Goal: Complete application form

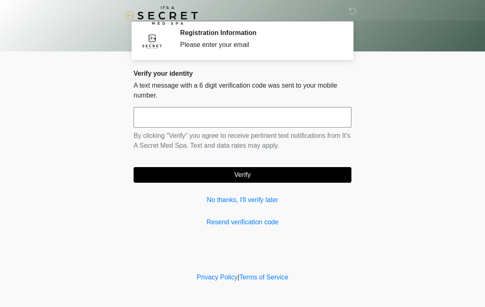
click at [305, 116] on input "text" at bounding box center [243, 117] width 218 height 21
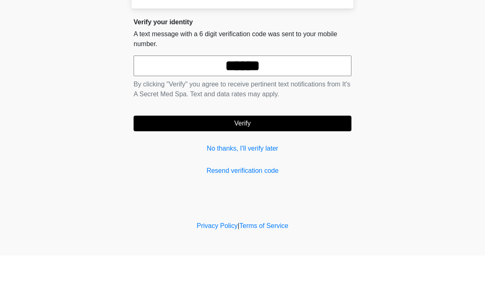
type input "******"
click at [317, 167] on button "Verify" at bounding box center [243, 175] width 218 height 16
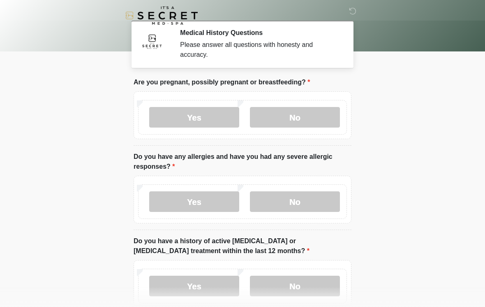
click at [325, 116] on label "No" at bounding box center [295, 117] width 90 height 21
click at [328, 200] on label "No" at bounding box center [295, 201] width 90 height 21
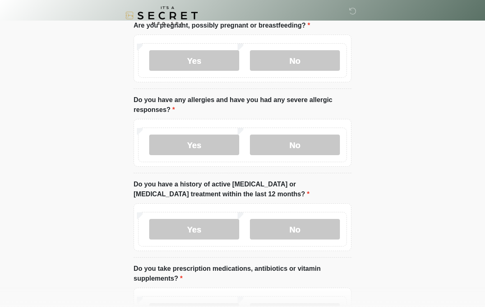
click at [319, 228] on label "No" at bounding box center [295, 229] width 90 height 21
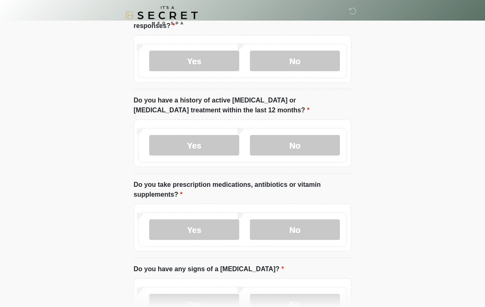
scroll to position [159, 0]
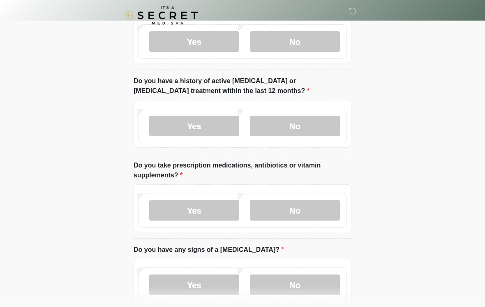
click at [327, 214] on label "No" at bounding box center [295, 210] width 90 height 21
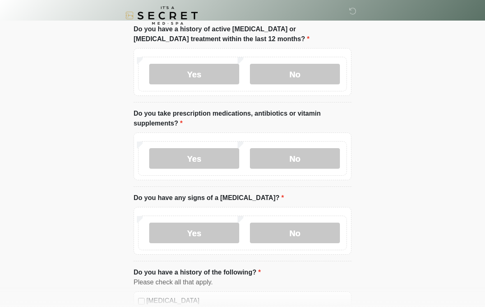
scroll to position [222, 0]
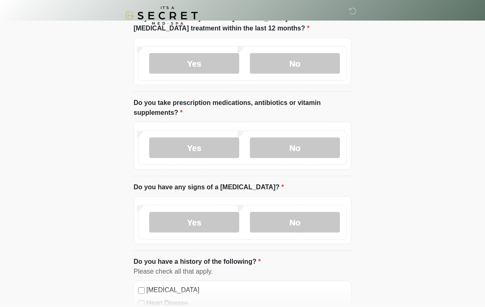
click at [328, 216] on label "No" at bounding box center [295, 222] width 90 height 21
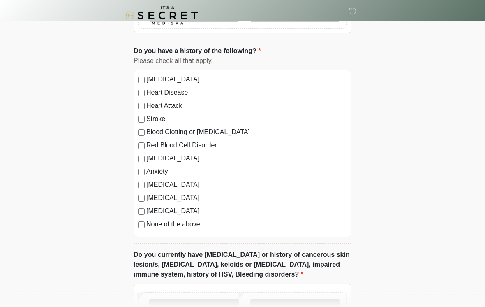
scroll to position [433, 0]
click at [183, 224] on label "None of the above" at bounding box center [246, 224] width 201 height 10
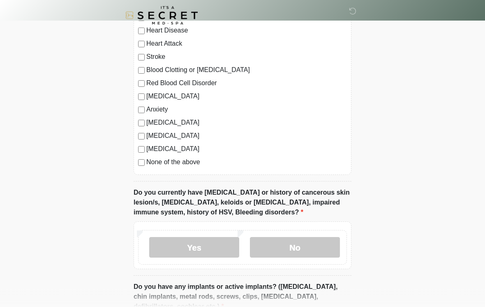
scroll to position [510, 0]
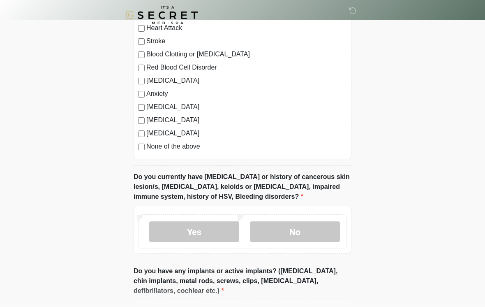
click at [312, 231] on label "No" at bounding box center [295, 231] width 90 height 21
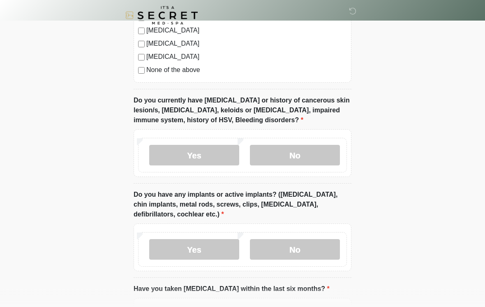
scroll to position [587, 0]
click at [217, 245] on label "Yes" at bounding box center [194, 249] width 90 height 21
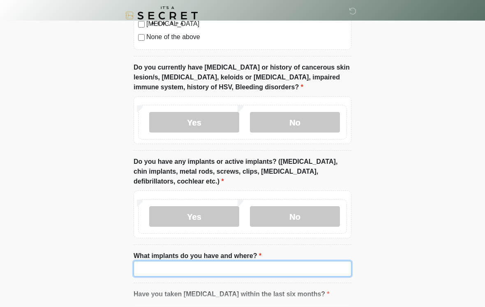
click at [311, 264] on input "What implants do you have and where?" at bounding box center [243, 269] width 218 height 16
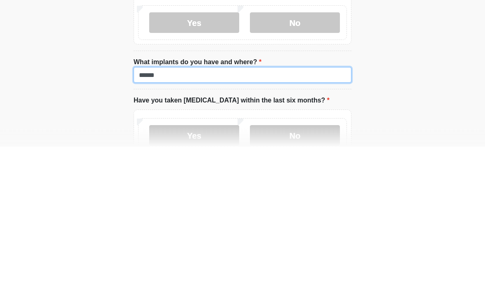
type input "******"
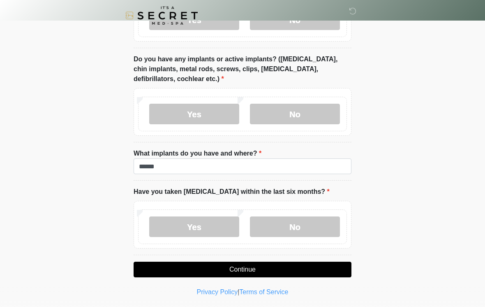
click at [316, 228] on label "No" at bounding box center [295, 226] width 90 height 21
click at [313, 263] on button "Continue" at bounding box center [243, 269] width 218 height 16
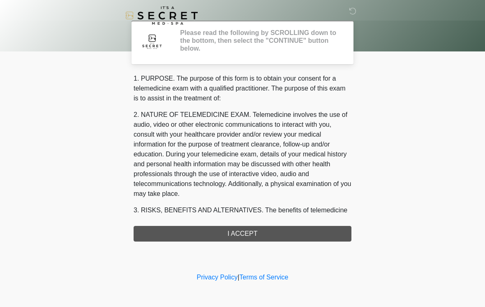
scroll to position [0, 0]
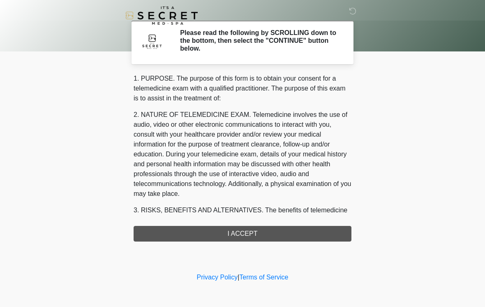
click at [306, 232] on div "1. PURPOSE. The purpose of this form is to obtain your consent for a telemedici…" at bounding box center [243, 158] width 218 height 168
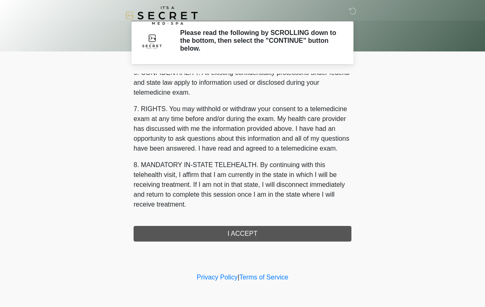
click at [255, 233] on div "1. PURPOSE. The purpose of this form is to obtain your consent for a telemedici…" at bounding box center [243, 158] width 218 height 168
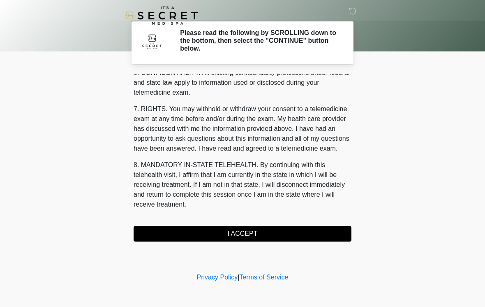
scroll to position [334, 0]
click at [263, 235] on button "I ACCEPT" at bounding box center [243, 234] width 218 height 16
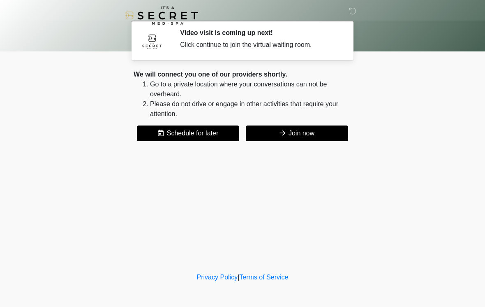
click at [314, 135] on button "Join now" at bounding box center [297, 133] width 102 height 16
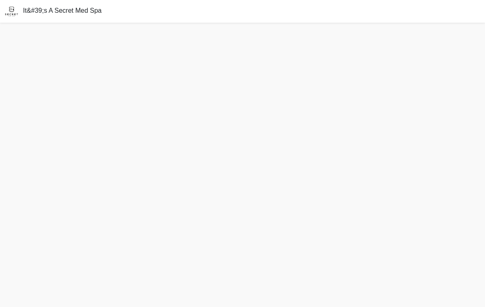
scroll to position [2, 0]
